Goal: Task Accomplishment & Management: Use online tool/utility

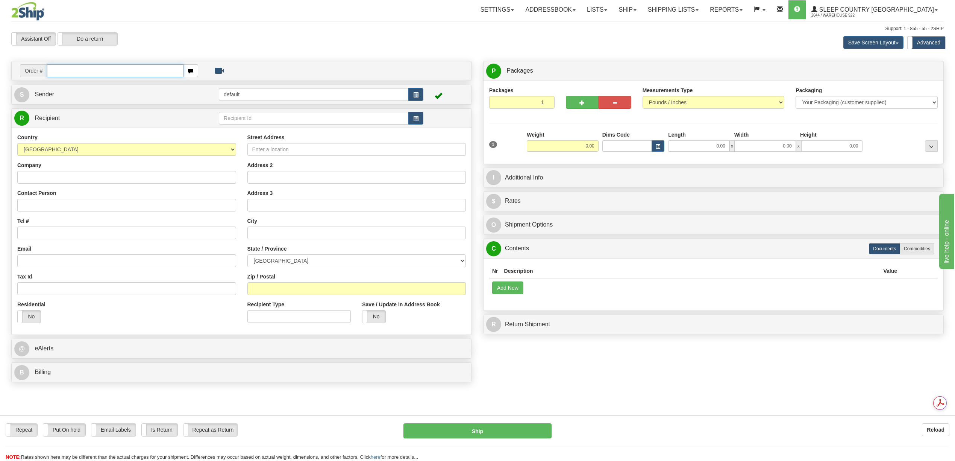
click at [71, 72] on input "text" at bounding box center [115, 70] width 136 height 13
paste input "9000I162353"
type input "9000I162353"
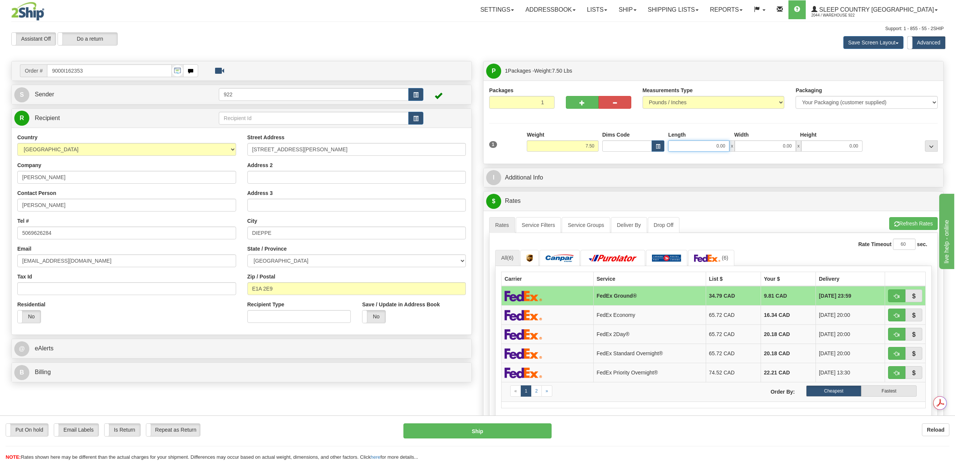
click at [716, 149] on input "0.00" at bounding box center [698, 145] width 61 height 11
type input "12.00"
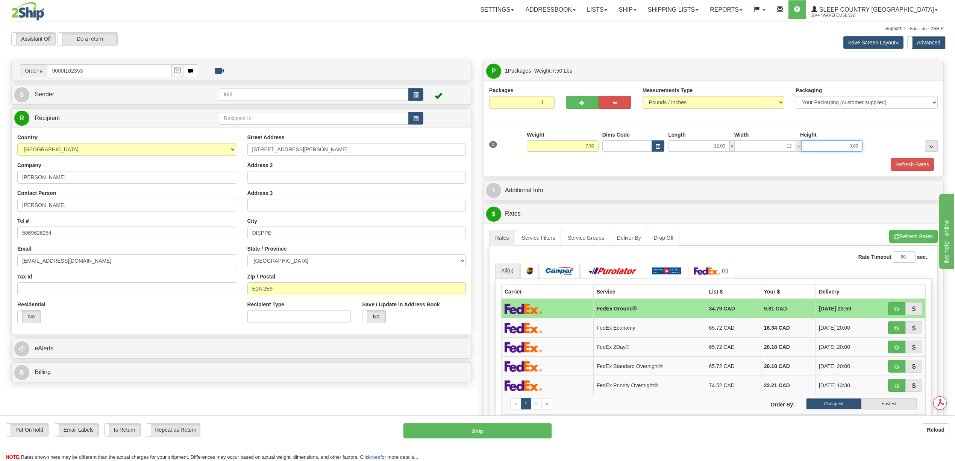
type input "12.00"
click at [913, 164] on button "Refresh Rates" at bounding box center [912, 164] width 43 height 13
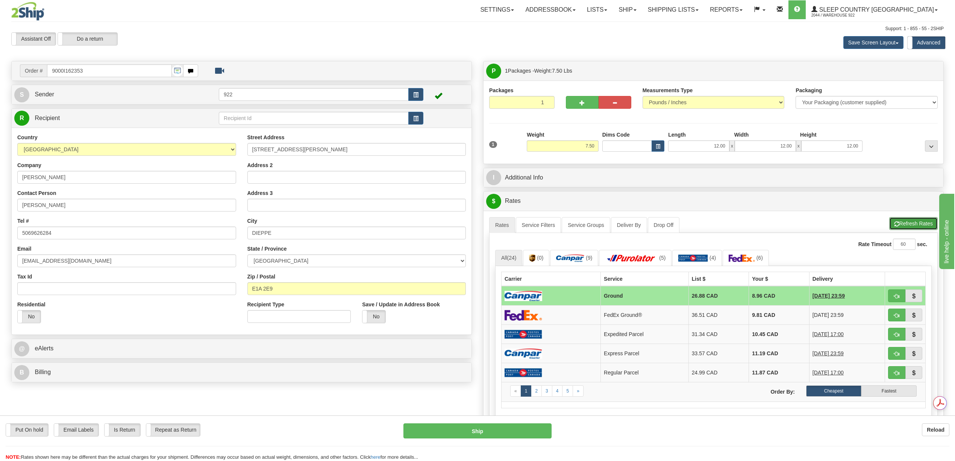
click at [898, 222] on button "Refresh Rates" at bounding box center [913, 223] width 49 height 13
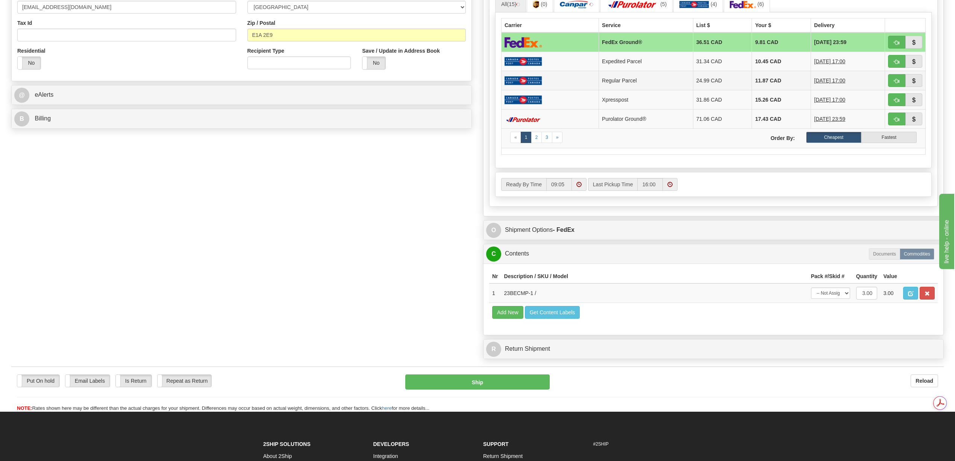
scroll to position [301, 0]
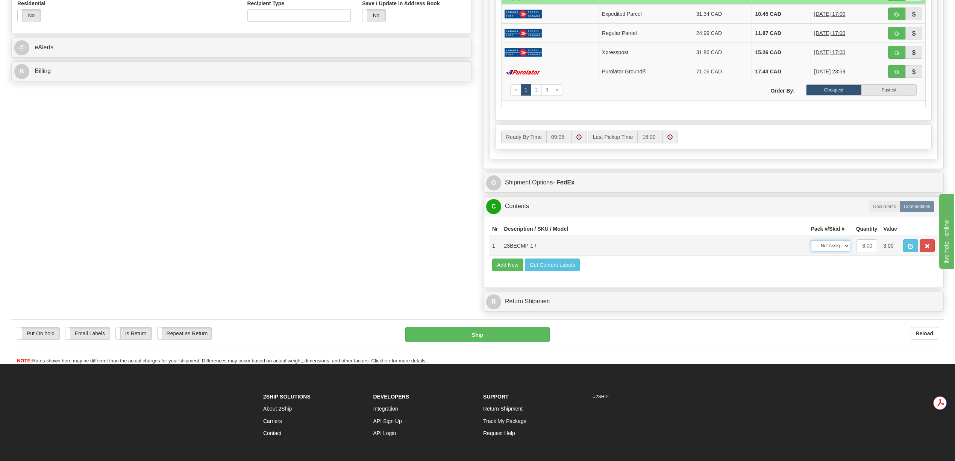
click at [847, 251] on select "-- Not Assigned -- Package 1" at bounding box center [830, 245] width 39 height 11
select select "0"
click at [811, 251] on select "-- Not Assigned -- Package 1" at bounding box center [830, 245] width 39 height 11
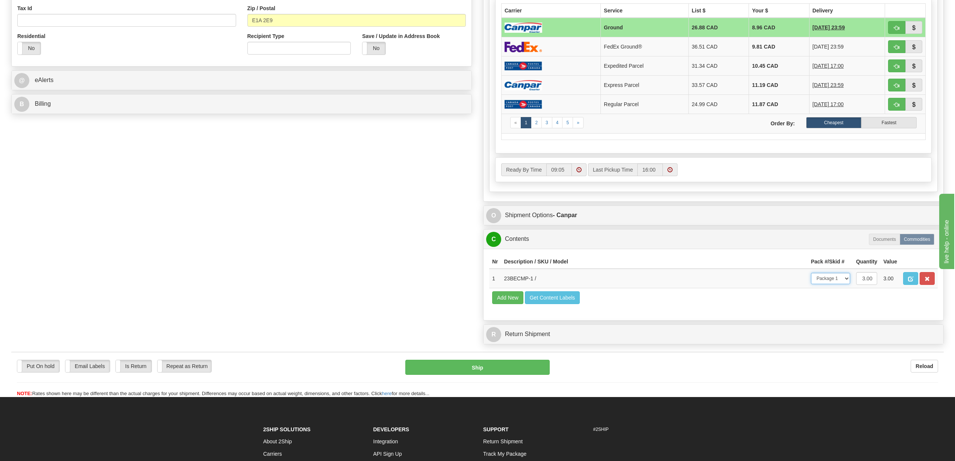
scroll to position [250, 0]
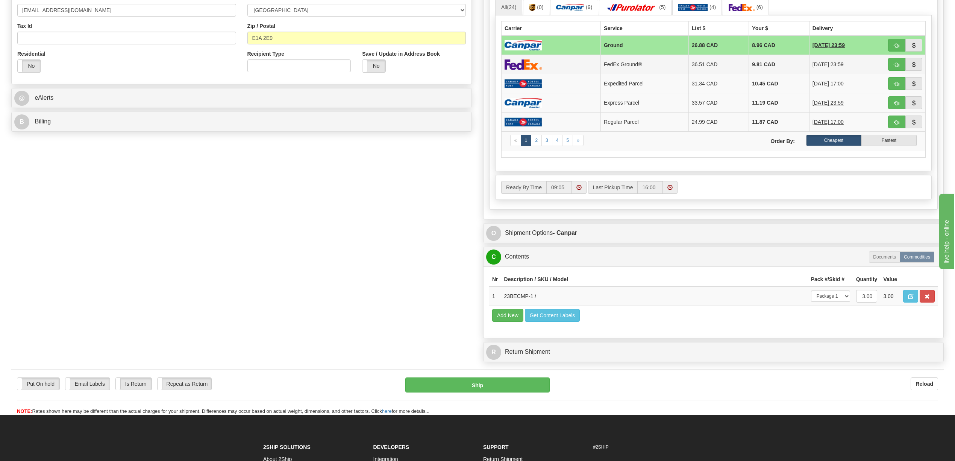
click at [763, 68] on td "9.81 CAD" at bounding box center [779, 64] width 61 height 19
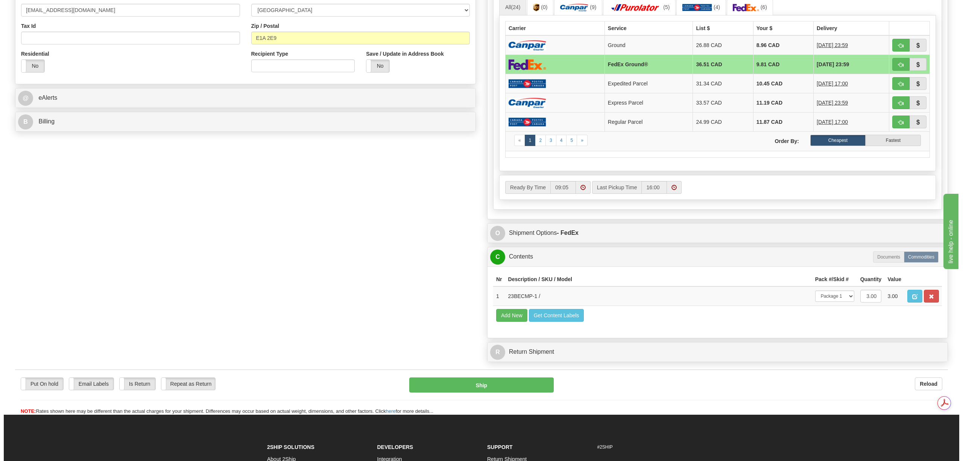
scroll to position [0, 0]
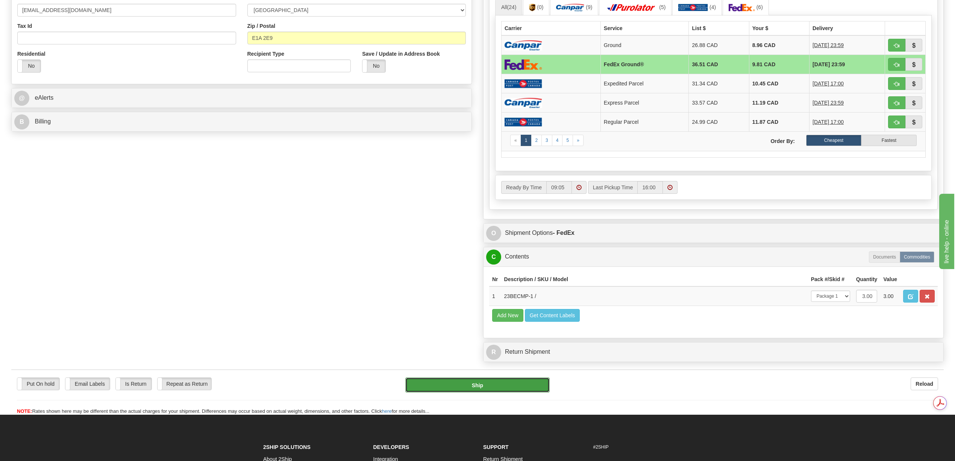
click at [505, 392] on button "Ship" at bounding box center [477, 384] width 144 height 15
type input "92"
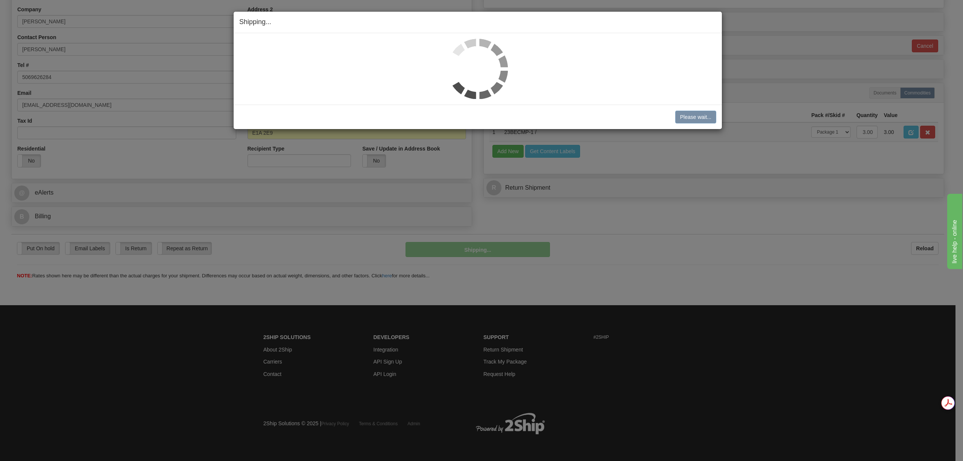
scroll to position [156, 0]
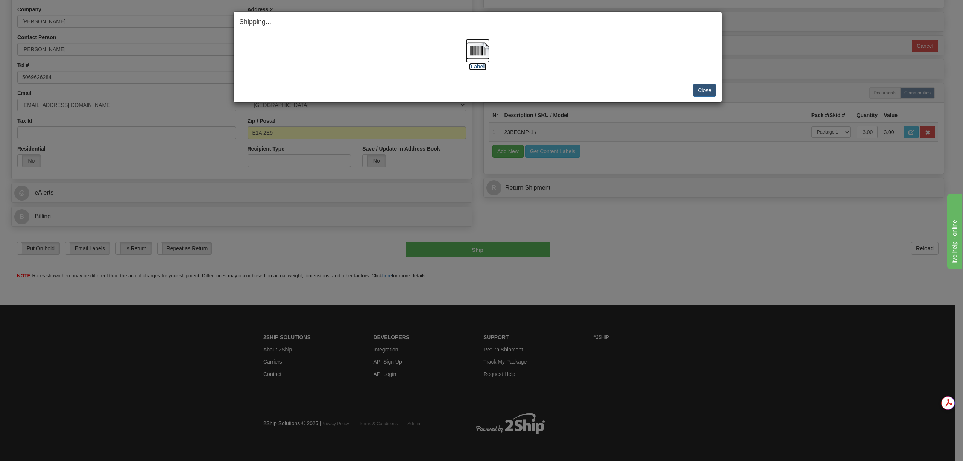
click at [475, 47] on img at bounding box center [478, 51] width 24 height 24
click at [703, 86] on button "Close" at bounding box center [704, 90] width 23 height 13
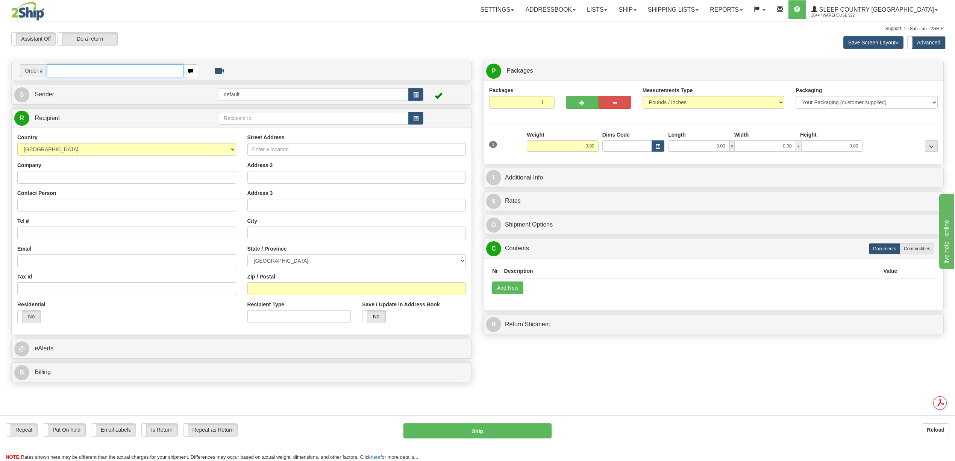
click at [88, 70] on input "text" at bounding box center [115, 70] width 136 height 13
paste input "9000I162626"
type input "9000I162626"
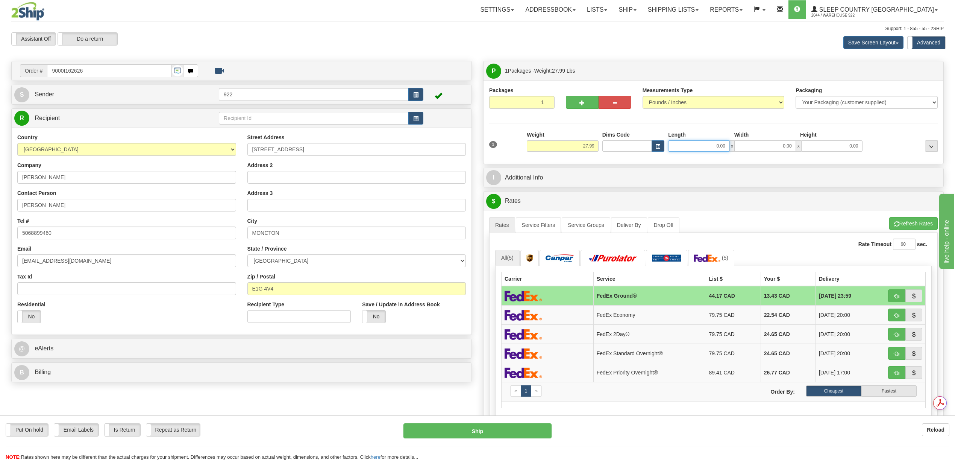
click at [704, 145] on input "0.00" at bounding box center [698, 145] width 61 height 11
type input "20.00"
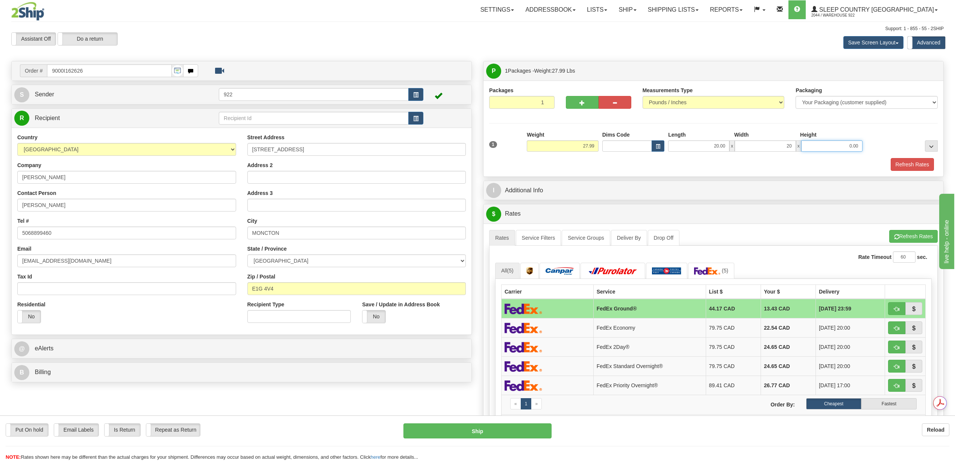
type input "20.00"
type input "40.00"
drag, startPoint x: 895, startPoint y: 163, endPoint x: 874, endPoint y: 182, distance: 28.2
click at [893, 168] on button "Refresh Rates" at bounding box center [912, 164] width 43 height 13
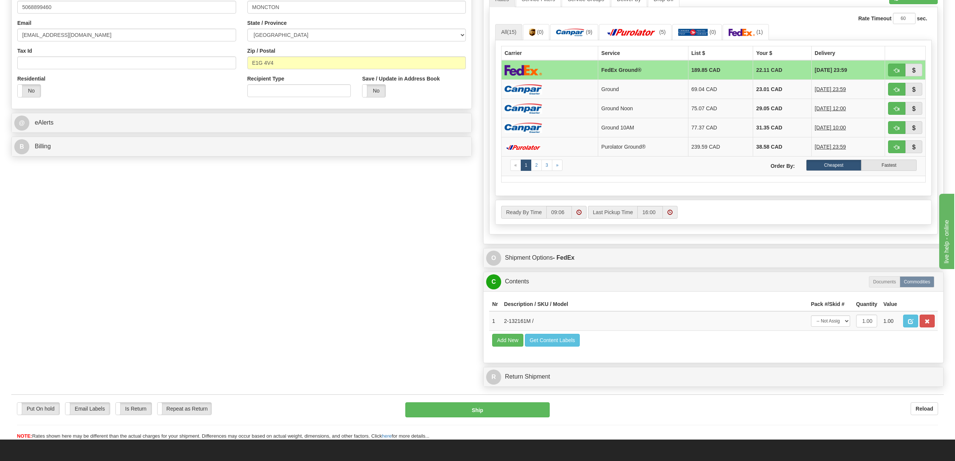
scroll to position [301, 0]
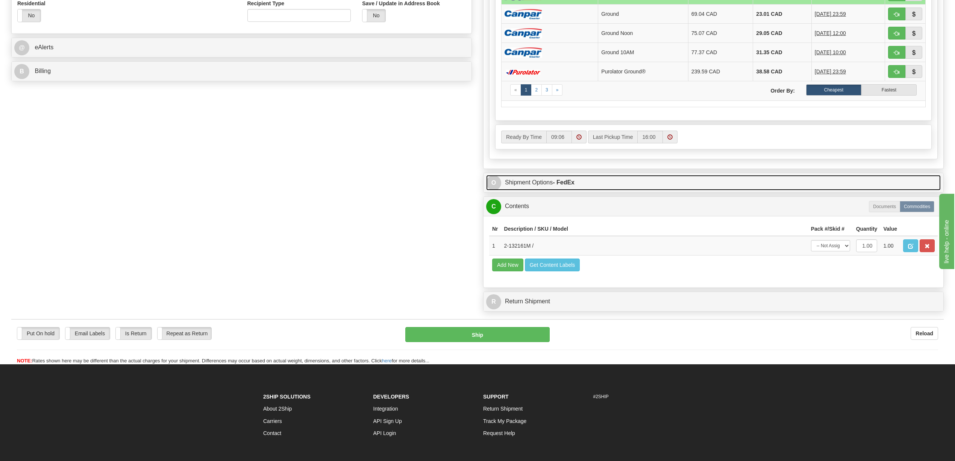
click at [533, 190] on link "O Shipment Options - FedEx" at bounding box center [713, 182] width 455 height 15
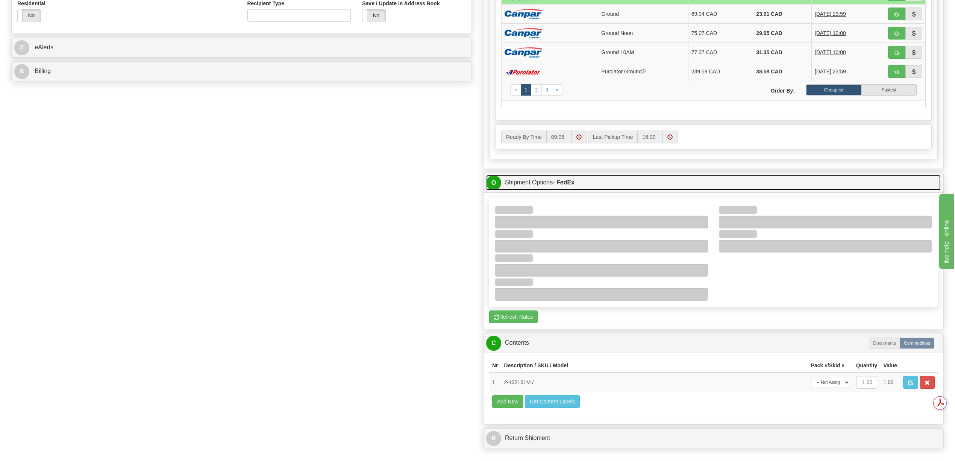
scroll to position [0, 0]
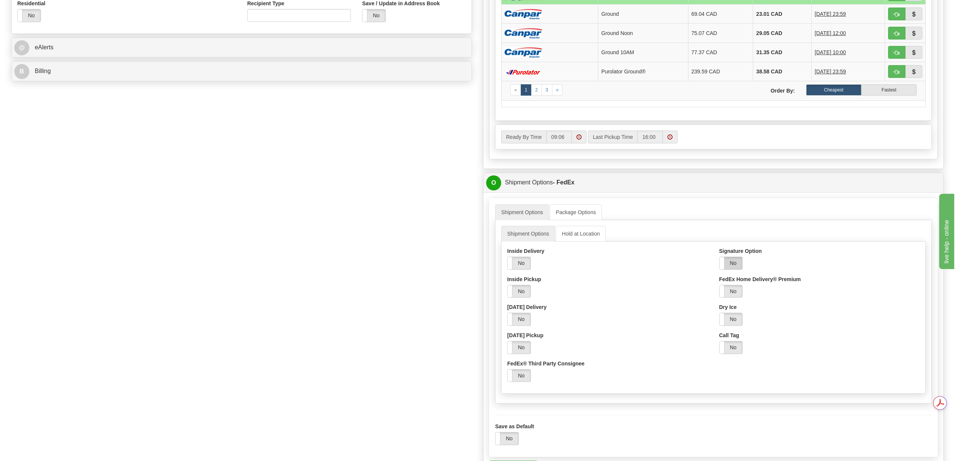
click at [728, 269] on label "No" at bounding box center [731, 263] width 23 height 12
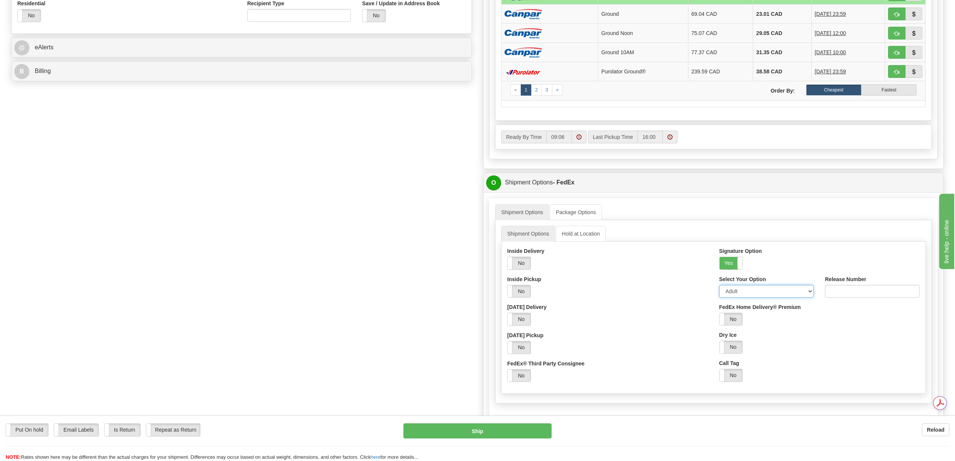
click at [808, 297] on select "Adult Direct Indirect No Signature Required Service Default" at bounding box center [766, 291] width 95 height 13
select select "2"
click at [719, 291] on select "Adult Direct Indirect No Signature Required Service Default" at bounding box center [766, 291] width 95 height 13
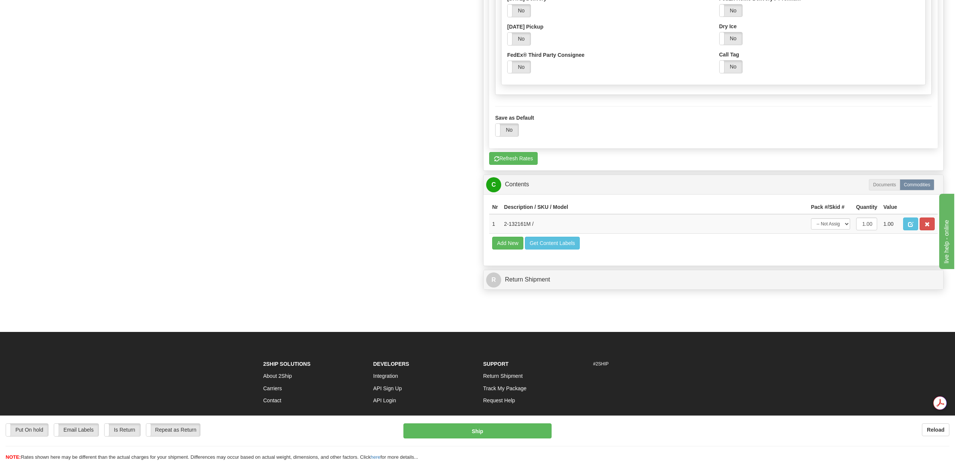
scroll to position [658, 0]
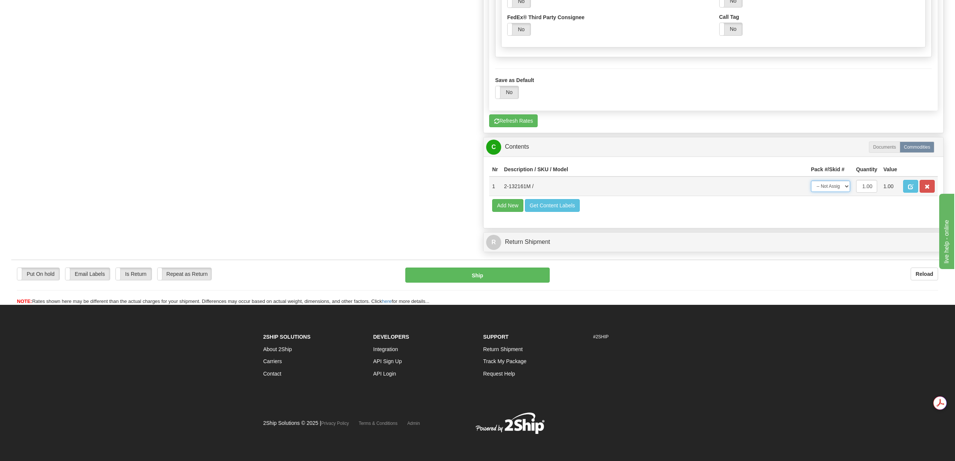
click at [844, 192] on select "-- Not Assigned -- Package 1" at bounding box center [830, 186] width 39 height 11
select select "0"
click at [811, 184] on select "-- Not Assigned -- Package 1" at bounding box center [830, 186] width 39 height 11
click at [496, 282] on button "Ship" at bounding box center [477, 274] width 144 height 15
type input "92"
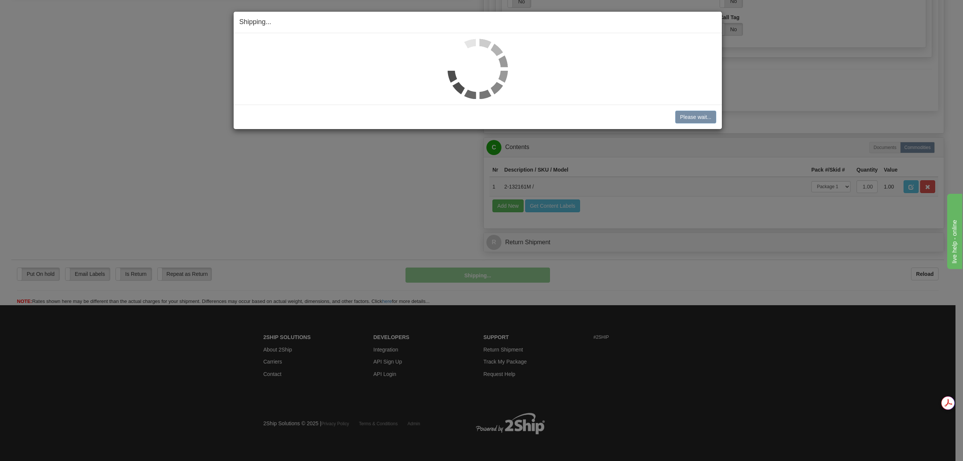
scroll to position [396, 0]
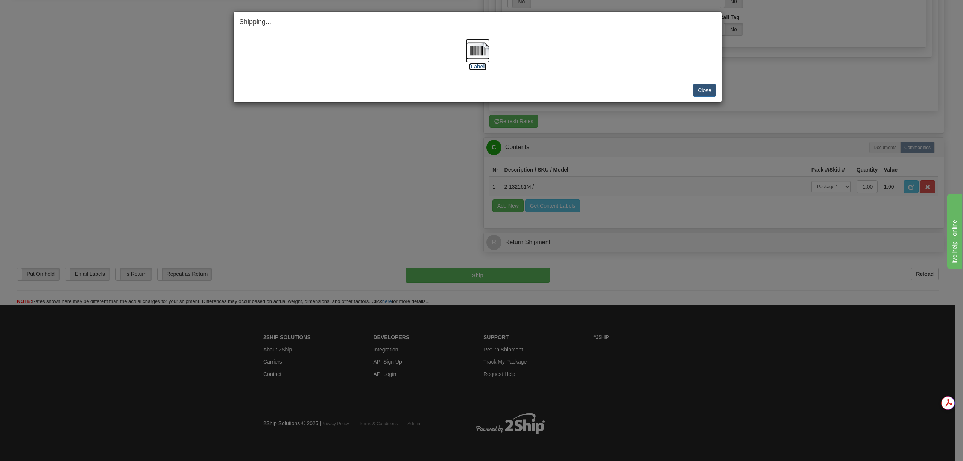
click at [472, 52] on img at bounding box center [478, 51] width 24 height 24
click at [701, 90] on button "Close" at bounding box center [704, 90] width 23 height 13
